Goal: Information Seeking & Learning: Learn about a topic

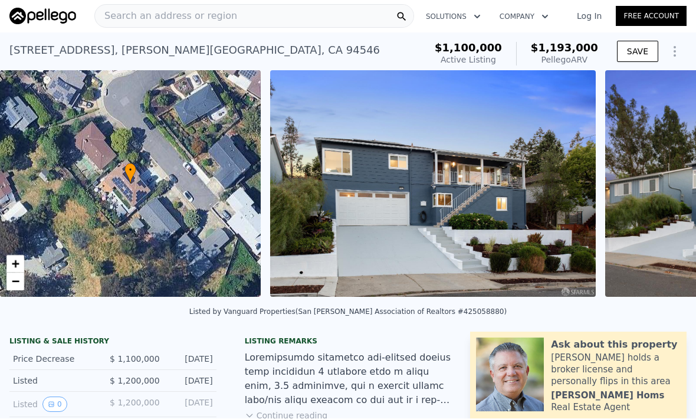
scroll to position [0, 5]
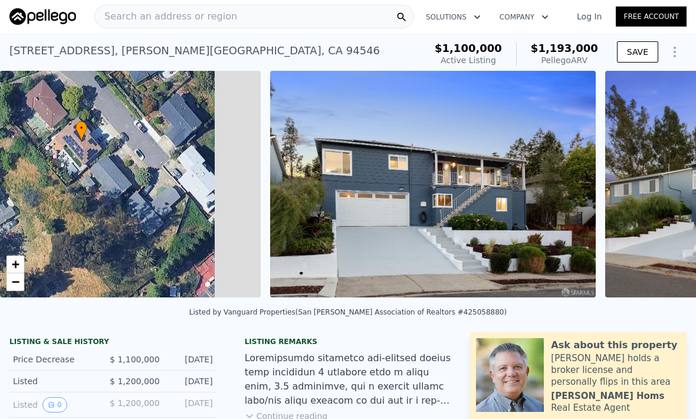
click at [290, 18] on div "Search an address or region" at bounding box center [254, 17] width 320 height 24
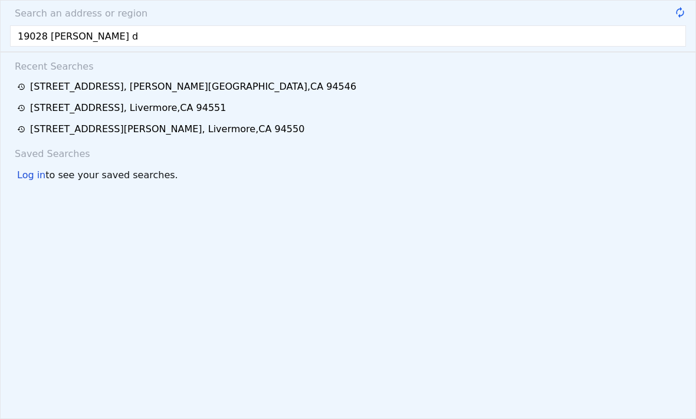
type input "19028 [PERSON_NAME] dr"
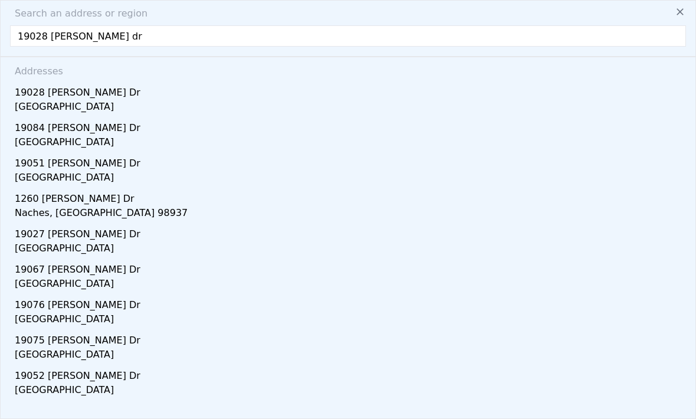
click at [82, 103] on div "[GEOGRAPHIC_DATA]" at bounding box center [350, 108] width 671 height 17
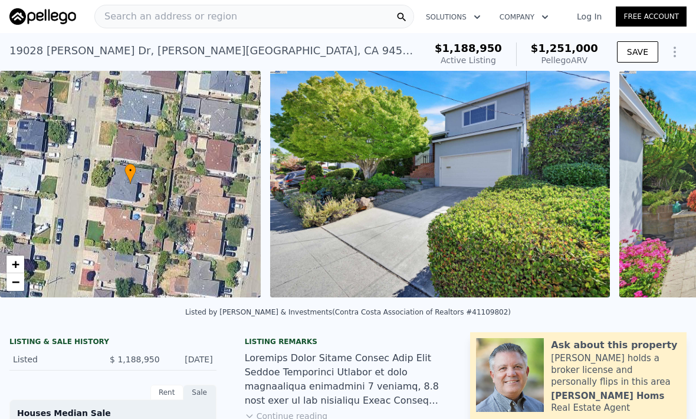
click at [248, 19] on div "Search an address or region" at bounding box center [254, 17] width 320 height 24
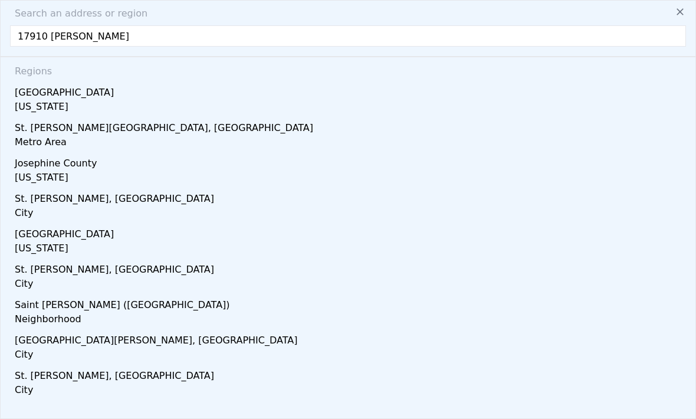
type input "17910 [PERSON_NAME] dr"
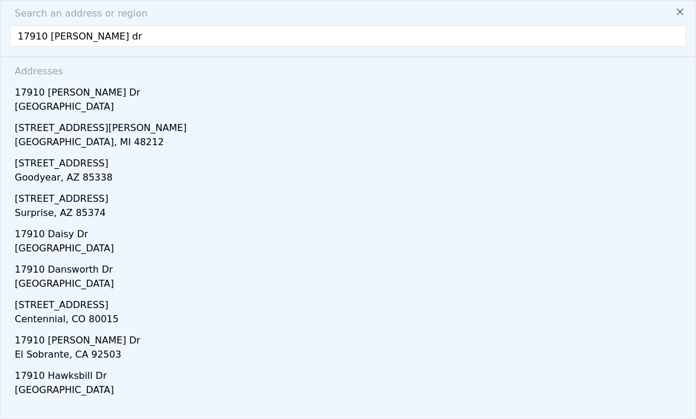
click at [83, 104] on div "[GEOGRAPHIC_DATA]" at bounding box center [350, 108] width 671 height 17
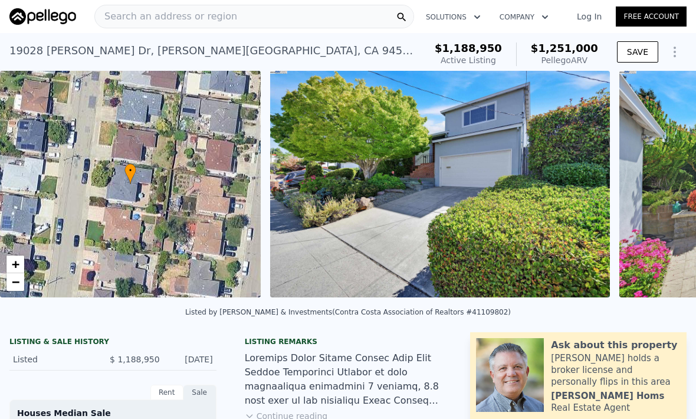
type input "5"
type input "1436"
type input "2220"
type input "4992"
type input "7540"
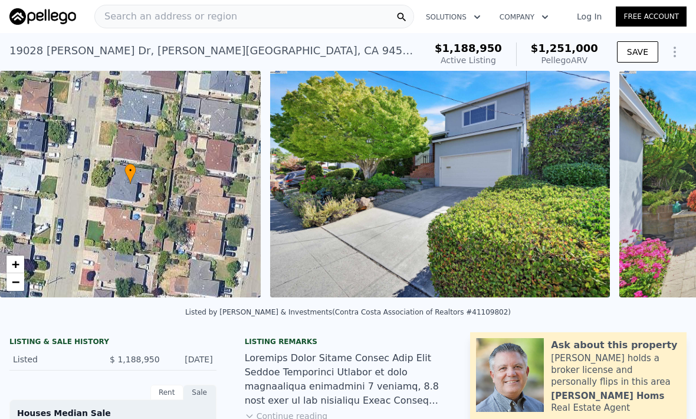
type input "$ 1,436,000"
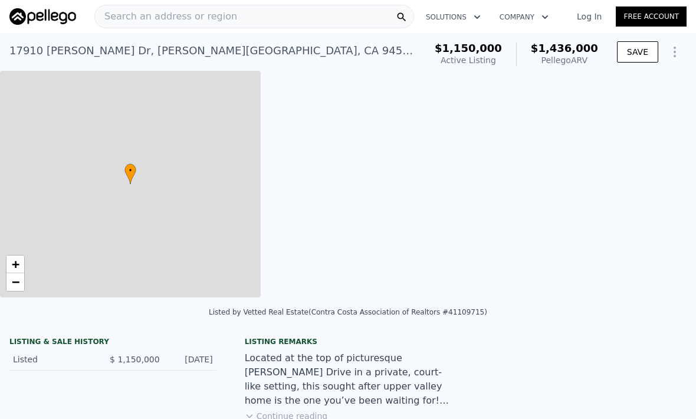
type input "$ 113,324"
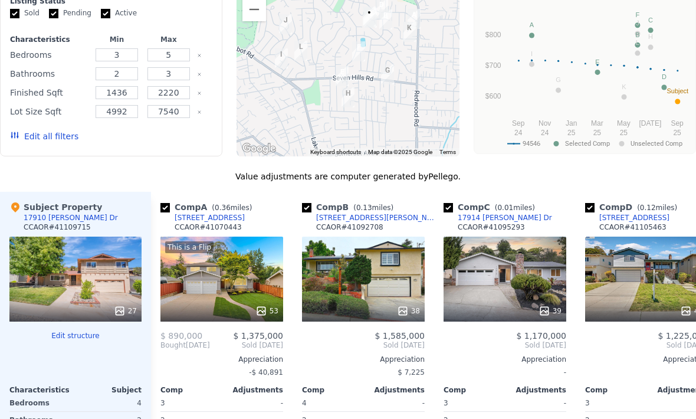
scroll to position [999, 0]
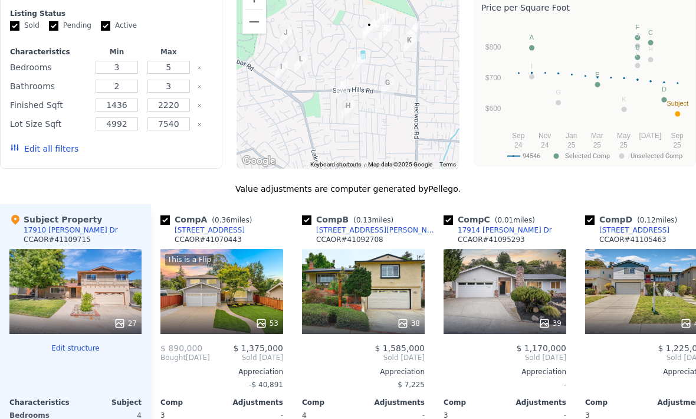
click at [417, 319] on div "38" at bounding box center [408, 323] width 23 height 12
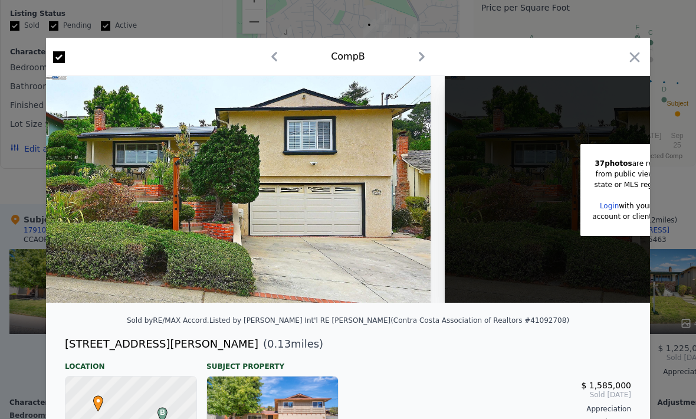
click at [635, 50] on icon "button" at bounding box center [635, 57] width 17 height 17
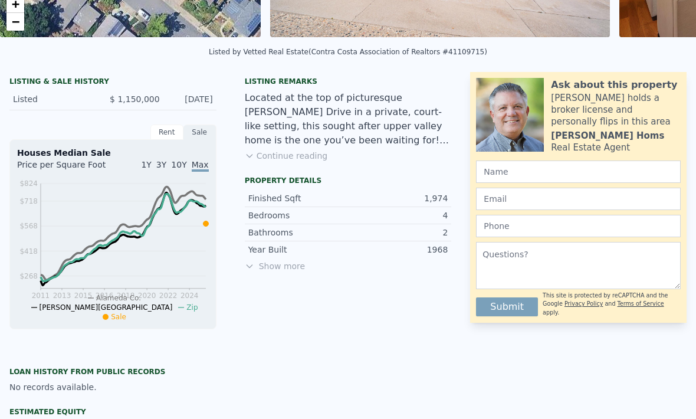
scroll to position [240, 0]
